Goal: Task Accomplishment & Management: Use online tool/utility

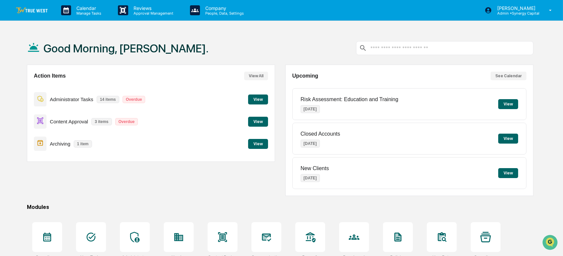
click at [255, 144] on button "View" at bounding box center [258, 144] width 20 height 10
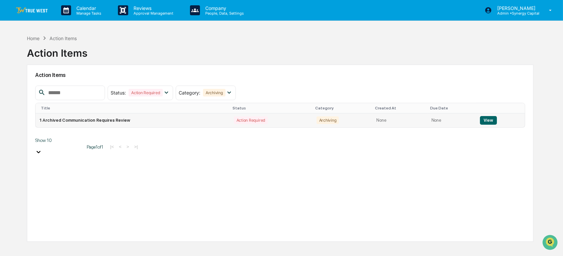
click at [485, 120] on button "View" at bounding box center [488, 120] width 17 height 9
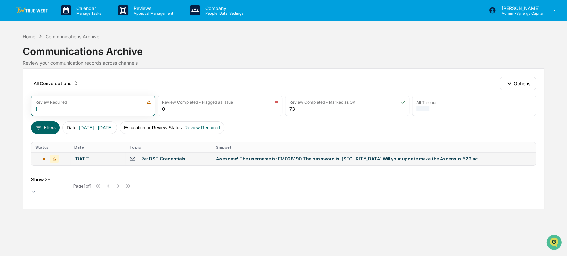
click at [292, 159] on div "Awesome! The username is: FM028190 The password is: [SECURITY_DATA] Will your u…" at bounding box center [349, 158] width 266 height 5
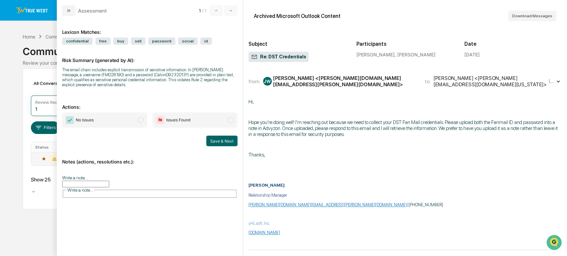
click at [109, 185] on input "Write a note..." at bounding box center [85, 184] width 47 height 7
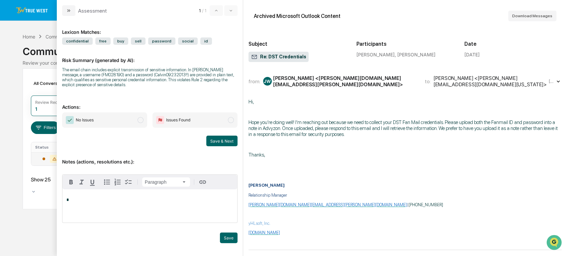
drag, startPoint x: 130, startPoint y: 119, endPoint x: 132, endPoint y: 122, distance: 3.9
click at [130, 120] on span "No Issues" at bounding box center [104, 120] width 85 height 15
click at [132, 206] on div "*" at bounding box center [149, 206] width 175 height 33
click at [233, 238] on button "Save" at bounding box center [229, 238] width 18 height 11
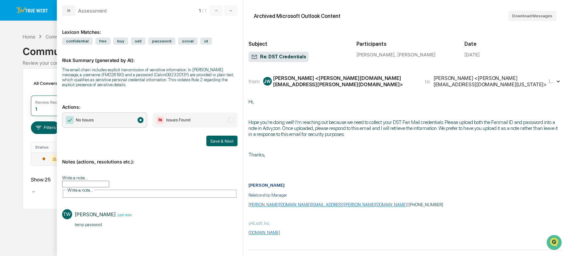
click at [69, 9] on icon "modal" at bounding box center [68, 10] width 5 height 5
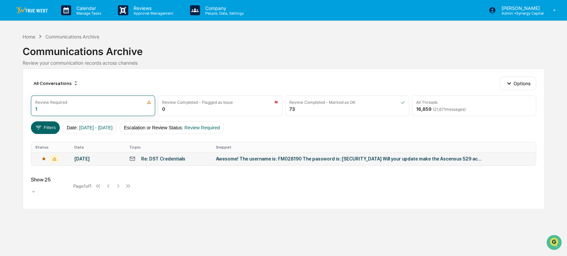
click at [35, 10] on img at bounding box center [32, 10] width 32 height 6
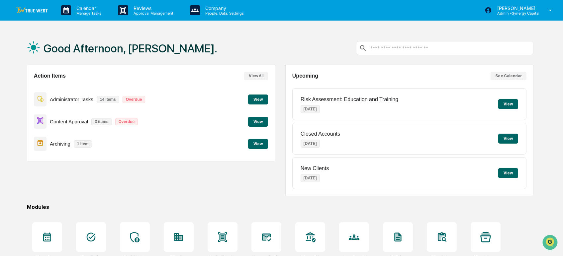
click at [261, 142] on button "View" at bounding box center [258, 144] width 20 height 10
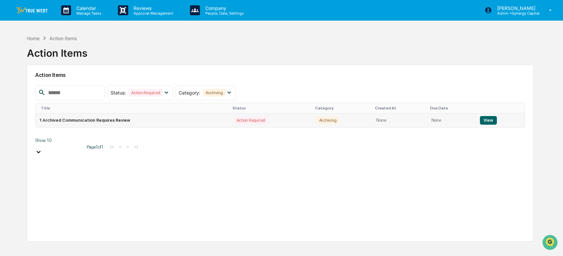
click at [483, 119] on button "View" at bounding box center [488, 120] width 17 height 9
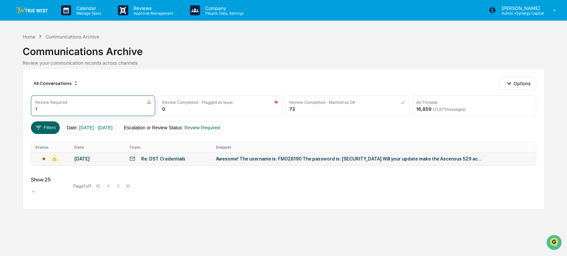
click at [183, 161] on div "Re: DST Credentials" at bounding box center [168, 159] width 79 height 6
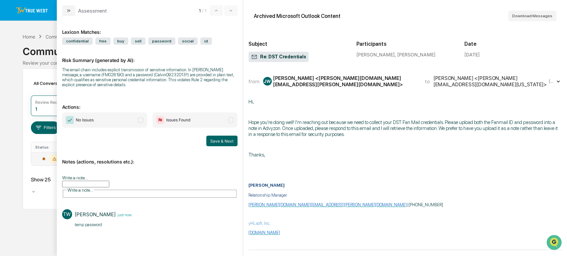
click at [104, 120] on span "No Issues" at bounding box center [104, 120] width 85 height 15
click at [218, 141] on button "Save & Next" at bounding box center [221, 141] width 31 height 11
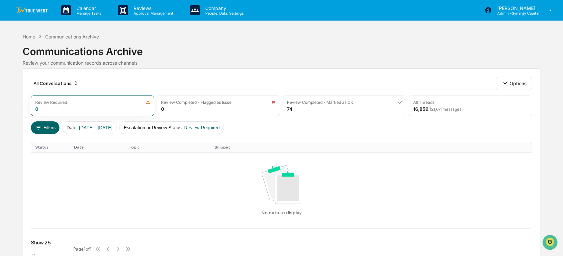
click at [38, 9] on img at bounding box center [32, 10] width 32 height 6
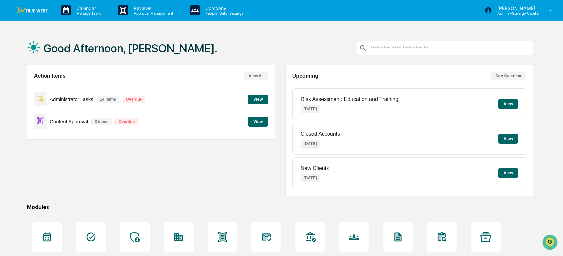
click at [169, 169] on div "Action Items View All Administrator Tasks 14 items Overdue View Content Approva…" at bounding box center [151, 130] width 248 height 131
click at [286, 42] on div "Good Afternoon, [PERSON_NAME]." at bounding box center [280, 48] width 507 height 33
